Goal: Information Seeking & Learning: Understand process/instructions

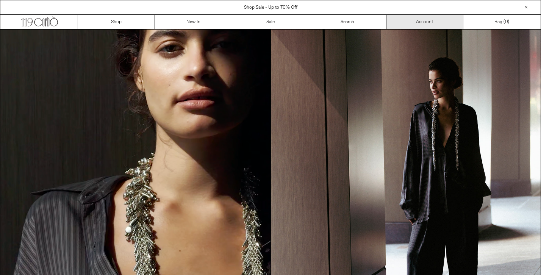
click at [430, 24] on link "Account" at bounding box center [424, 22] width 77 height 14
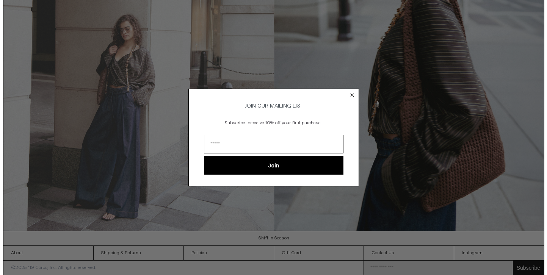
scroll to position [826, 0]
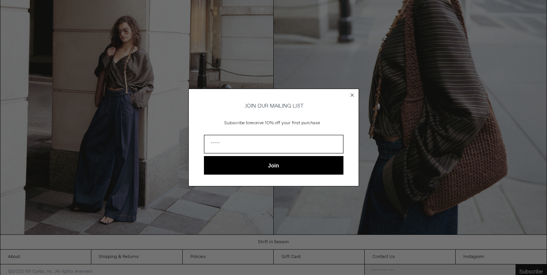
click at [351, 94] on icon "Close dialog" at bounding box center [351, 95] width 3 height 3
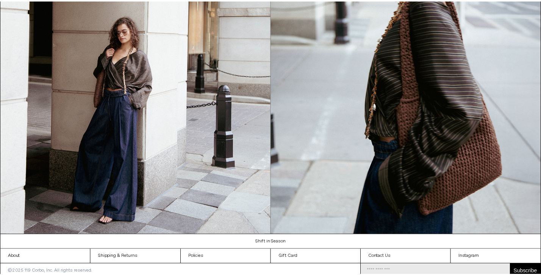
scroll to position [819, 0]
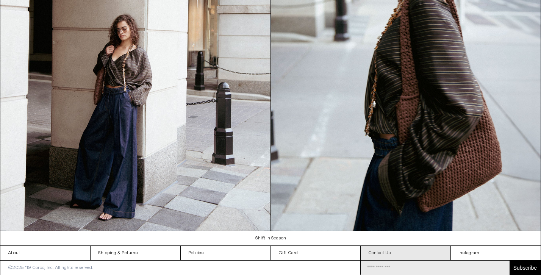
click at [372, 251] on link "Contact Us" at bounding box center [406, 253] width 90 height 14
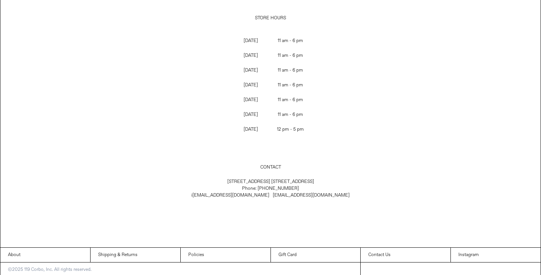
scroll to position [66, 0]
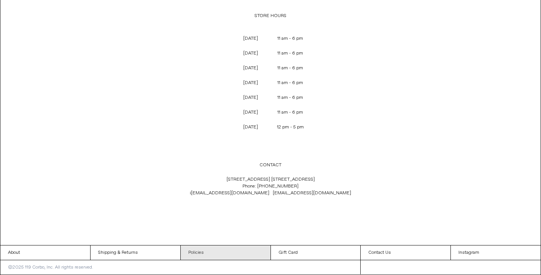
click at [248, 256] on link "Policies" at bounding box center [226, 252] width 90 height 14
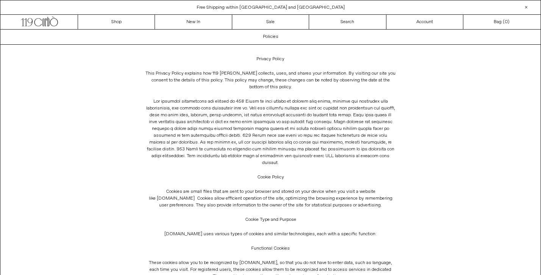
scroll to position [166, 0]
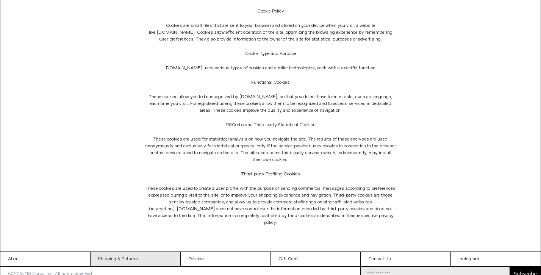
click at [161, 252] on link "Shipping & Returns" at bounding box center [136, 259] width 90 height 14
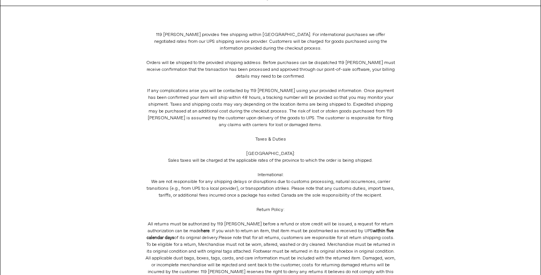
scroll to position [47, 0]
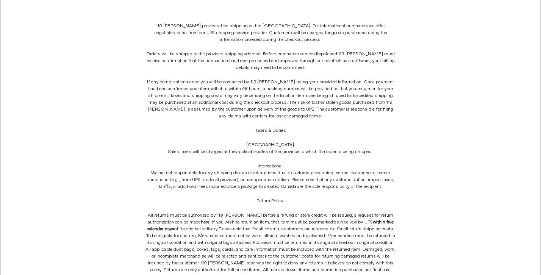
click at [201, 221] on span "here" at bounding box center [205, 222] width 9 height 6
click at [230, 240] on p "All returns must be authorized by 119 [PERSON_NAME] before a refund or store cr…" at bounding box center [270, 242] width 251 height 69
drag, startPoint x: 176, startPoint y: 221, endPoint x: 357, endPoint y: 2, distance: 284.4
click at [0, 0] on main "Shipping & Returns 119 [PERSON_NAME] provides free shipping within [GEOGRAPHIC_…" at bounding box center [270, 151] width 541 height 338
